Goal: Find contact information

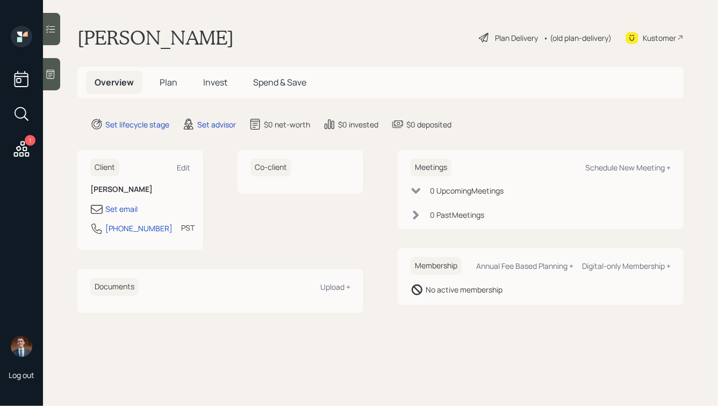
click at [656, 37] on div "Kustomer" at bounding box center [659, 37] width 33 height 11
drag, startPoint x: 158, startPoint y: 230, endPoint x: 92, endPoint y: 230, distance: 66.6
click at [92, 230] on div "[PHONE_NUMBER] PST Currently 9:04 AM" at bounding box center [140, 231] width 100 height 19
copy div "[PHONE_NUMBER]"
